Goal: Task Accomplishment & Management: Use online tool/utility

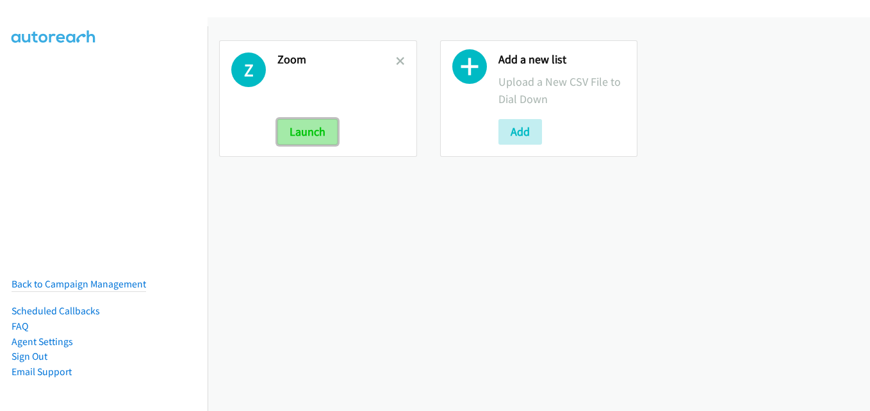
click at [294, 129] on button "Launch" at bounding box center [307, 132] width 60 height 26
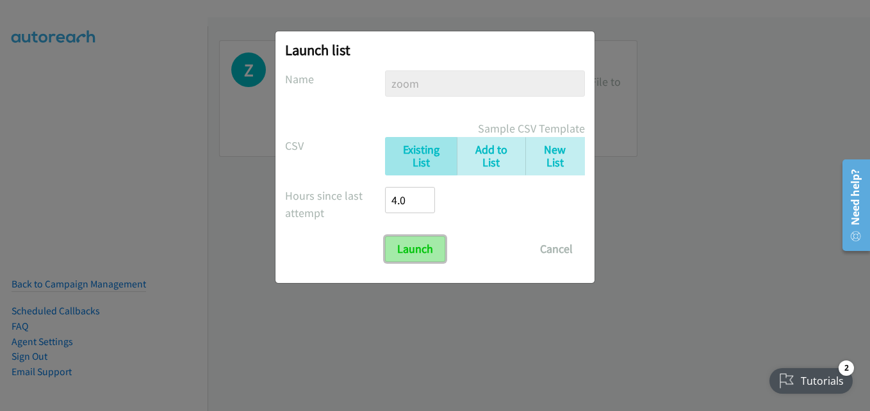
click at [396, 252] on input "Launch" at bounding box center [415, 249] width 60 height 26
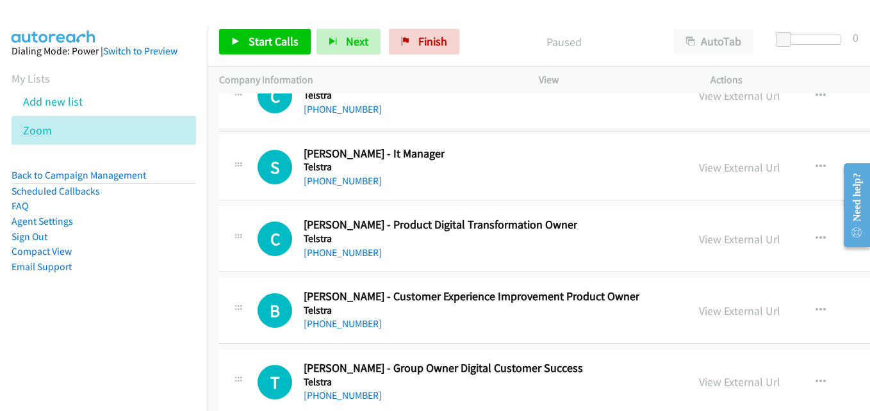
scroll to position [23760, 0]
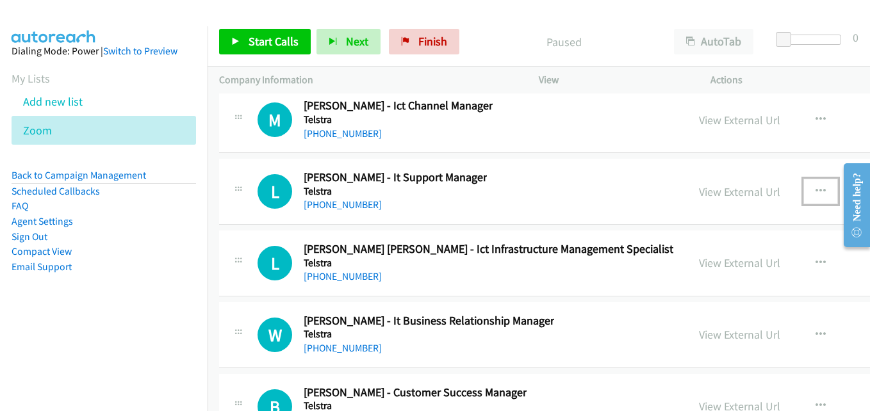
click at [803, 191] on button "button" at bounding box center [820, 192] width 35 height 26
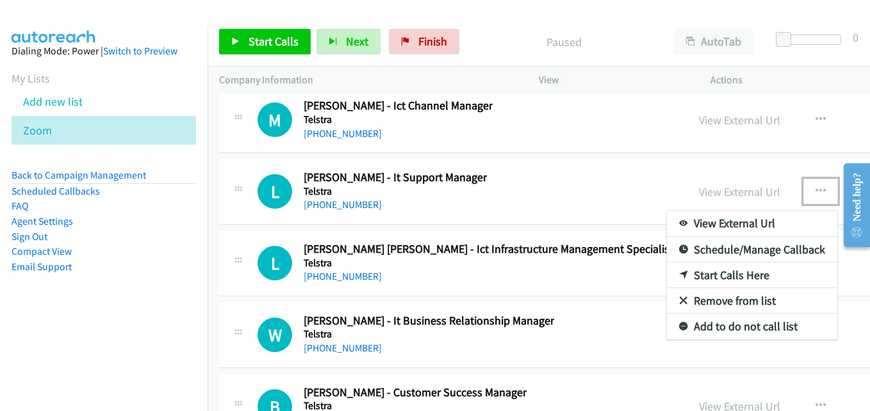
click at [807, 117] on div at bounding box center [435, 205] width 870 height 411
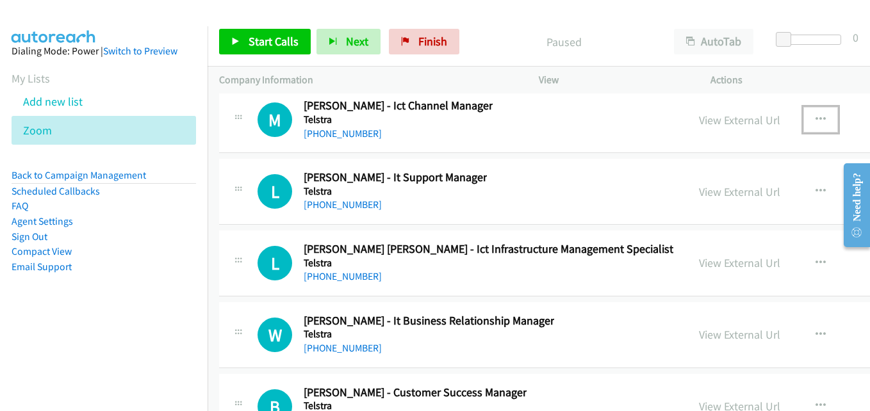
click at [816, 117] on icon "button" at bounding box center [821, 120] width 10 height 10
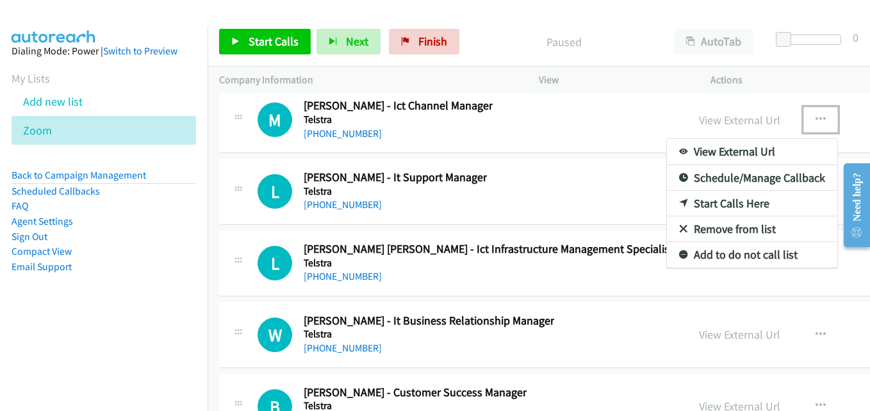
click at [700, 201] on link "Start Calls Here" at bounding box center [752, 204] width 170 height 26
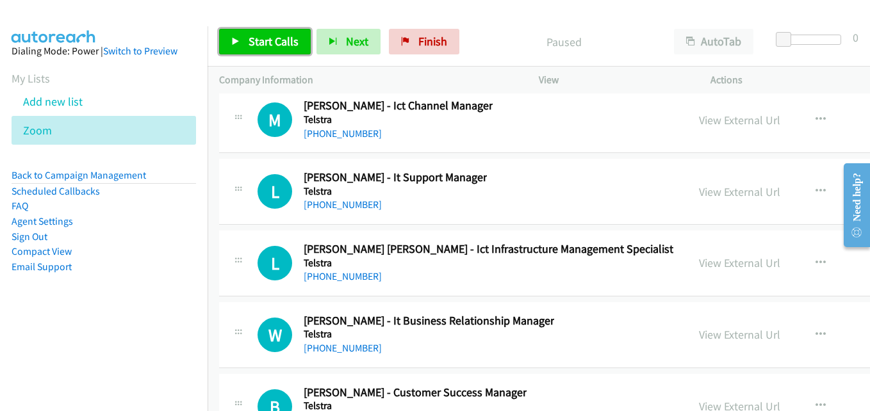
click at [259, 42] on span "Start Calls" at bounding box center [274, 41] width 50 height 15
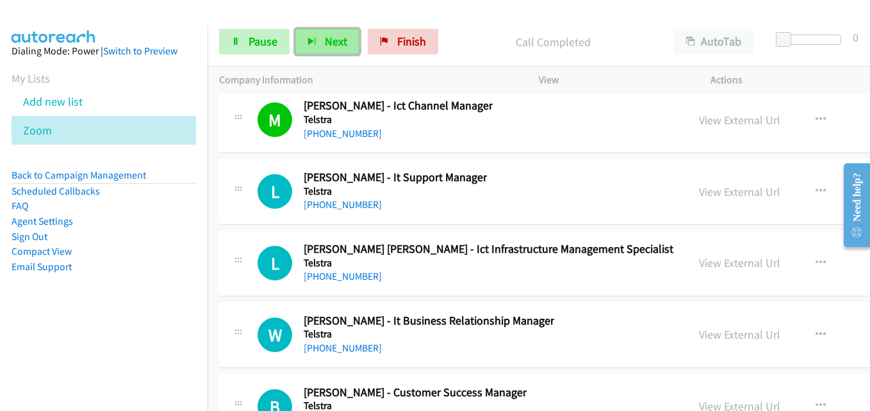
click at [320, 37] on button "Next" at bounding box center [327, 42] width 64 height 26
click at [336, 42] on span "Next" at bounding box center [336, 41] width 22 height 15
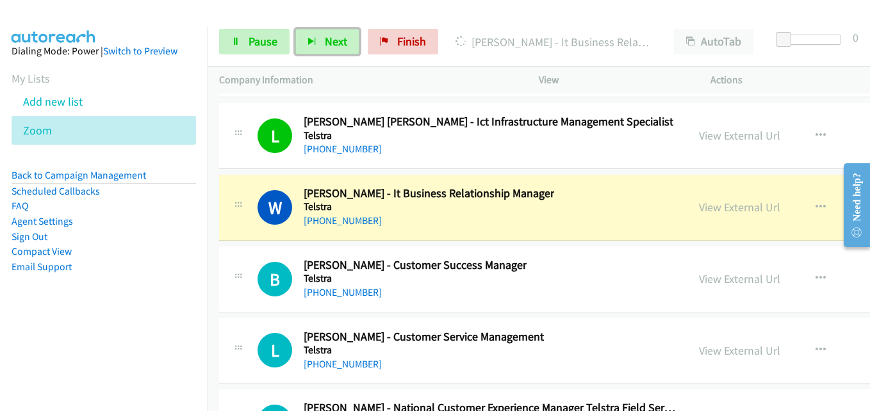
scroll to position [23953, 0]
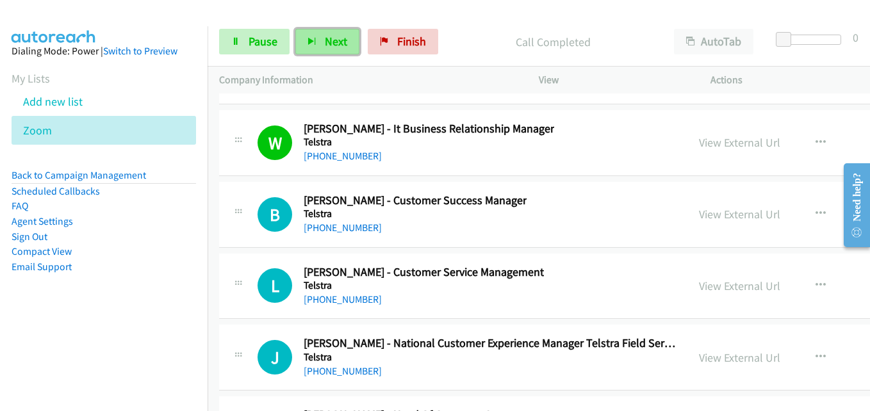
click at [325, 42] on span "Next" at bounding box center [336, 41] width 22 height 15
click at [311, 32] on button "Next" at bounding box center [327, 42] width 64 height 26
click at [320, 43] on button "Next" at bounding box center [327, 42] width 64 height 26
click at [315, 40] on icon "button" at bounding box center [312, 42] width 9 height 9
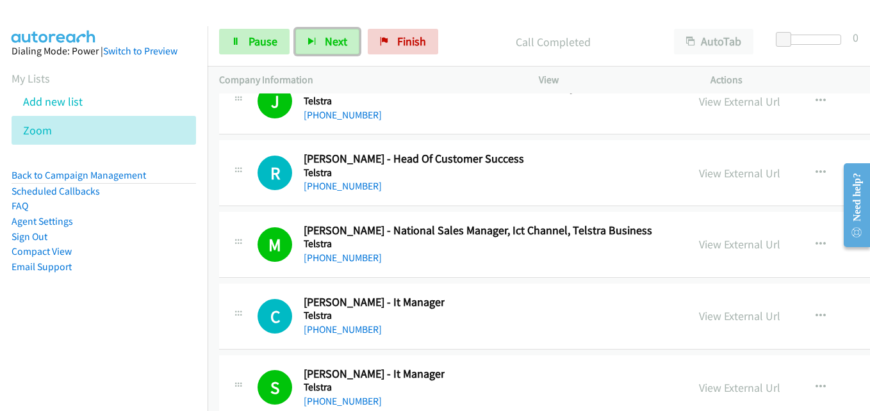
scroll to position [24273, 0]
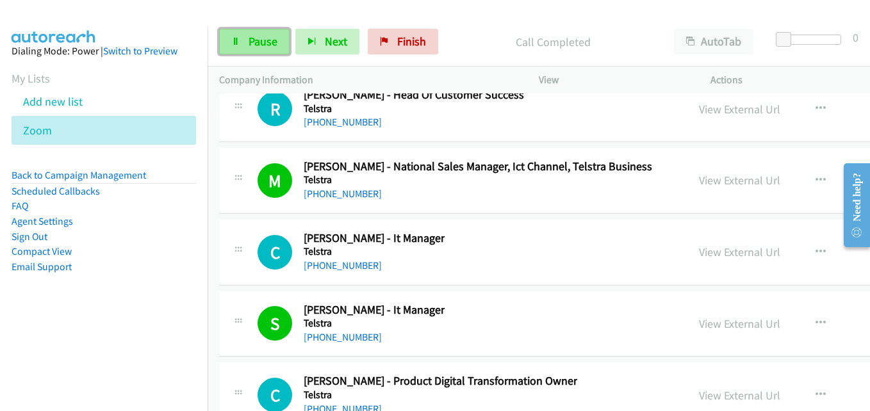
click at [260, 44] on span "Pause" at bounding box center [263, 41] width 29 height 15
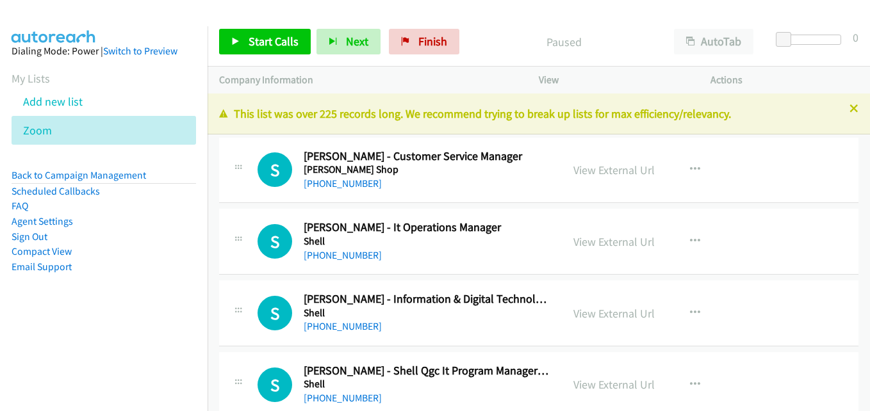
click at [259, 31] on link "Start Calls" at bounding box center [265, 42] width 92 height 26
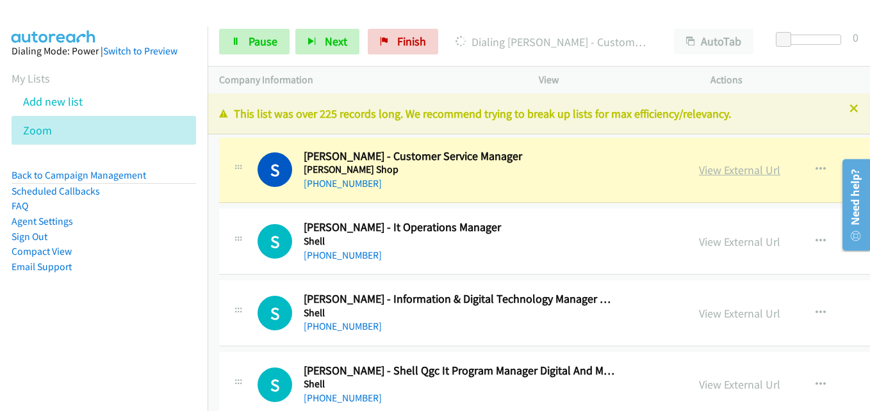
click at [746, 164] on link "View External Url" at bounding box center [739, 170] width 81 height 15
click at [746, 175] on link "View External Url" at bounding box center [739, 170] width 81 height 15
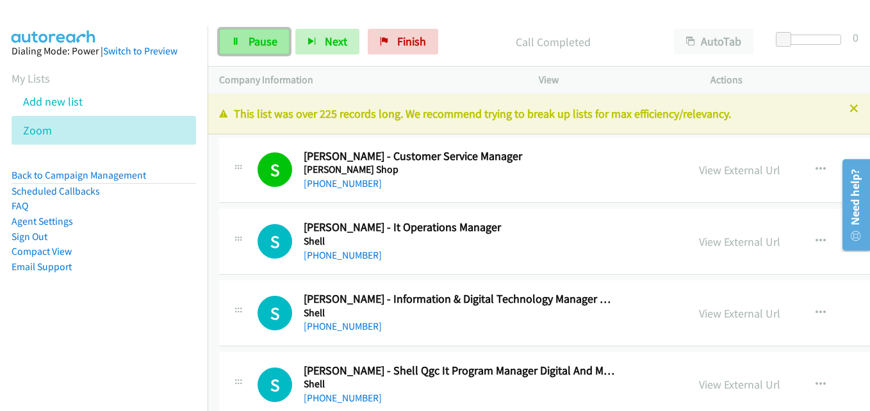
click at [277, 43] on link "Pause" at bounding box center [254, 42] width 70 height 26
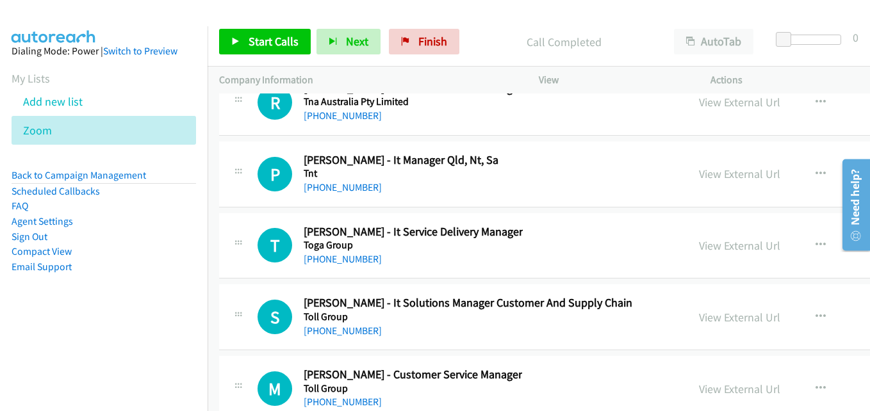
scroll to position [38550, 0]
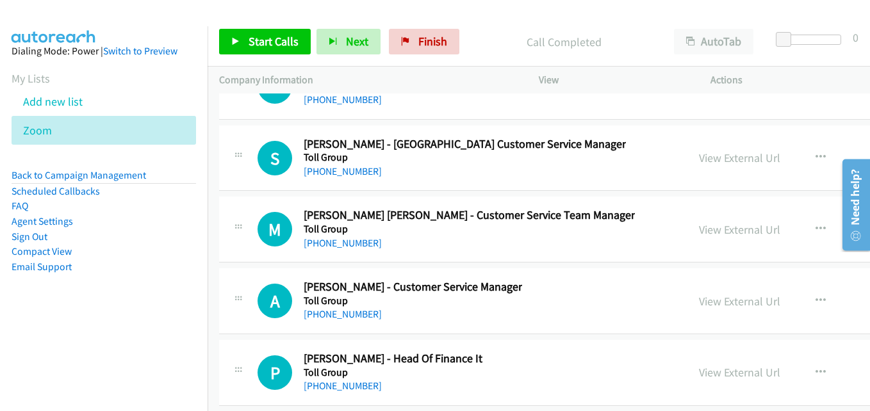
drag, startPoint x: 866, startPoint y: 113, endPoint x: 35, endPoint y: 64, distance: 832.3
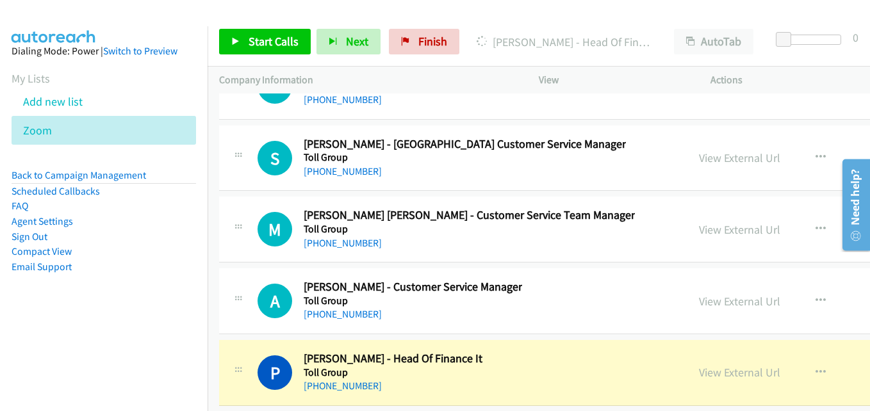
scroll to position [38743, 0]
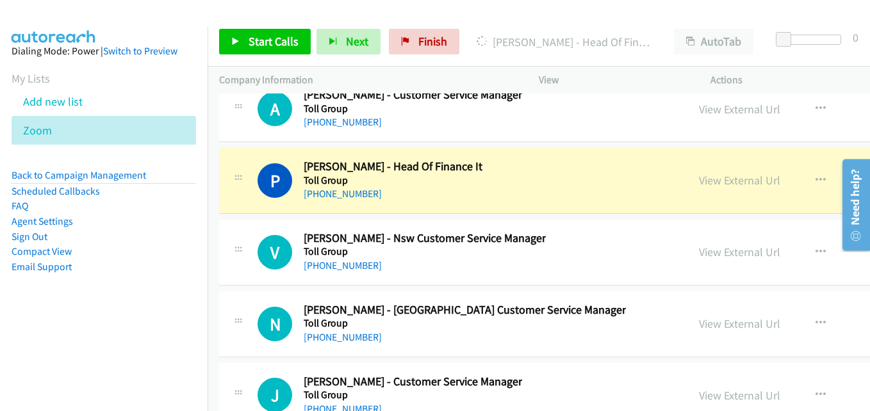
click at [580, 264] on div "V Callback Scheduled Vicki Moffitt - Nsw Customer Service Manager Toll Group Au…" at bounding box center [467, 252] width 418 height 42
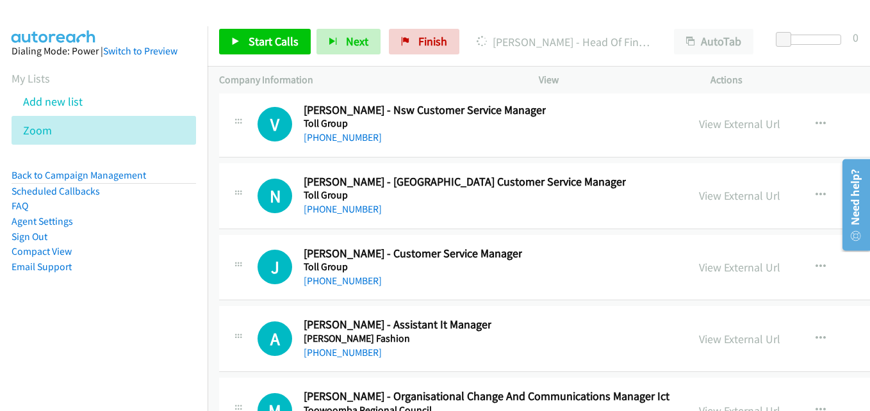
scroll to position [38935, 0]
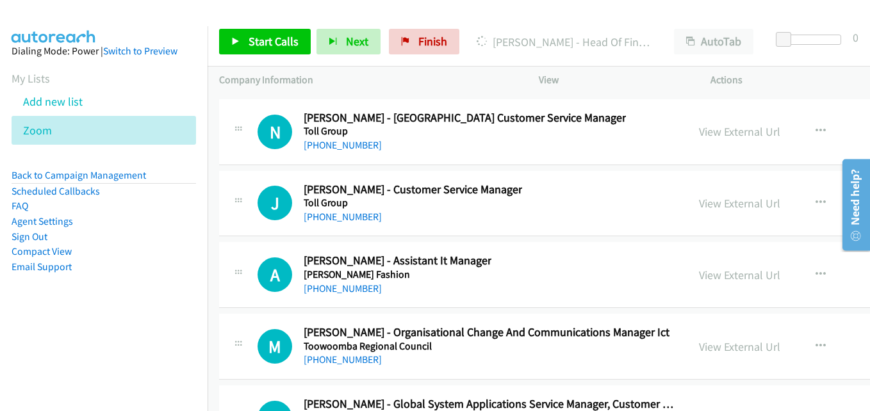
click at [597, 213] on div "J Callback Scheduled June Mc Ivor - Customer Service Manager Toll Group Pacific…" at bounding box center [467, 204] width 418 height 42
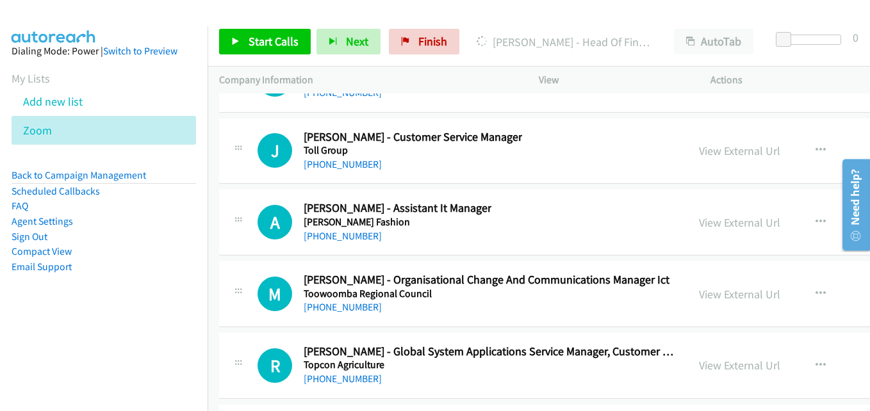
scroll to position [39063, 0]
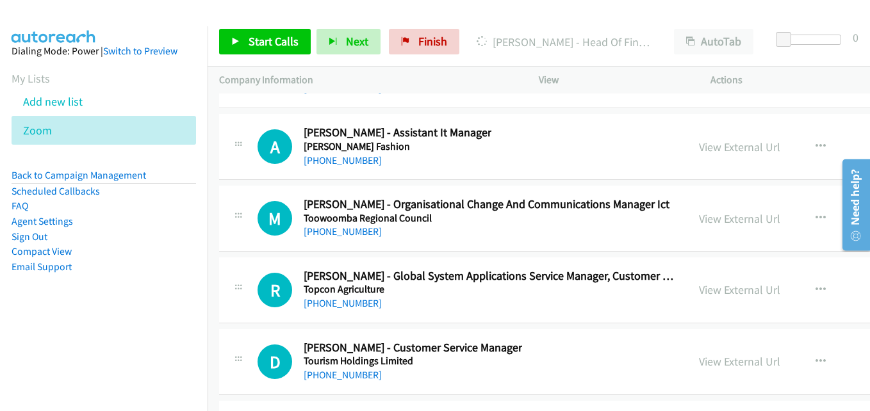
click at [581, 165] on div "A Callback Scheduled Alex Chan - Assistant It Manager Tom Ford Fashion Australi…" at bounding box center [467, 147] width 418 height 42
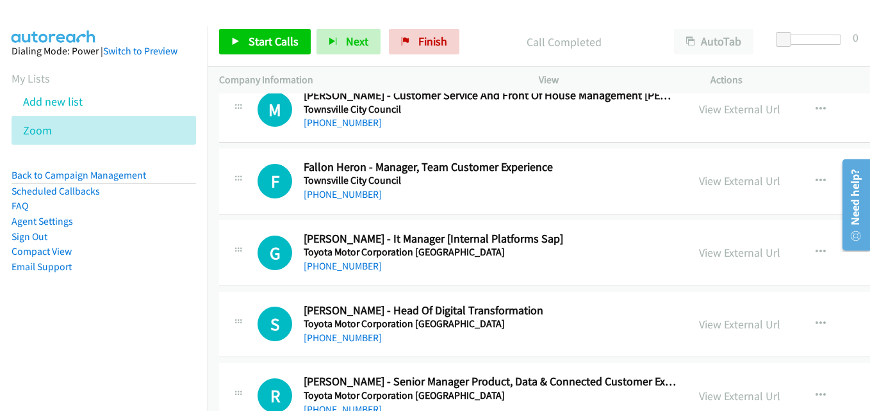
scroll to position [40088, 0]
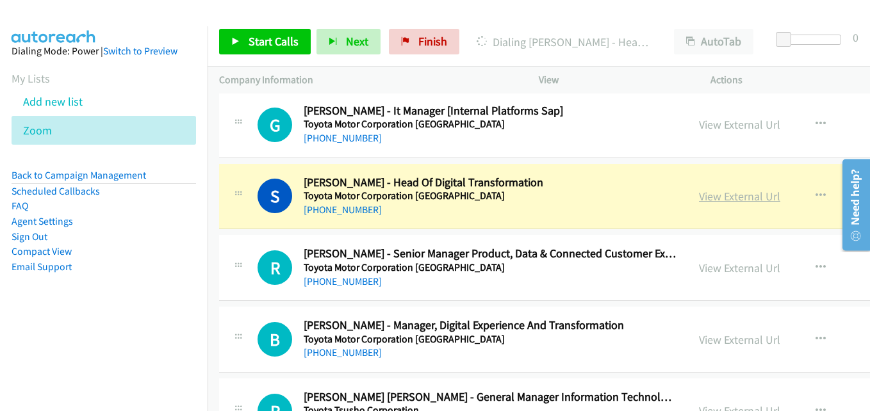
click at [725, 200] on link "View External Url" at bounding box center [739, 196] width 81 height 15
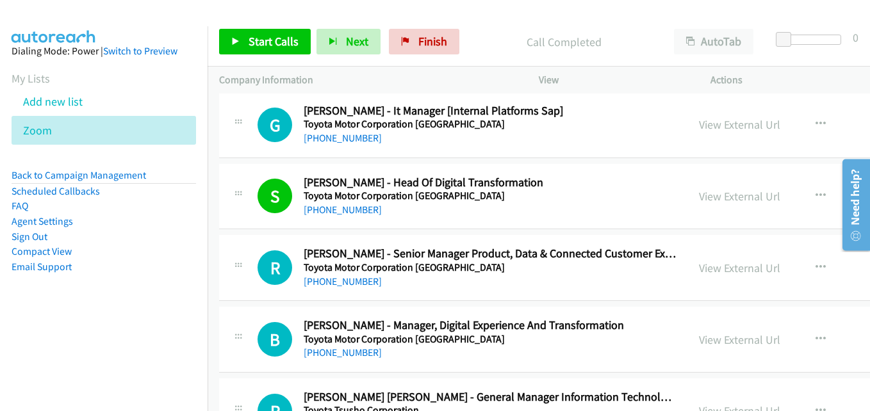
scroll to position [40216, 0]
